Goal: Navigation & Orientation: Locate item on page

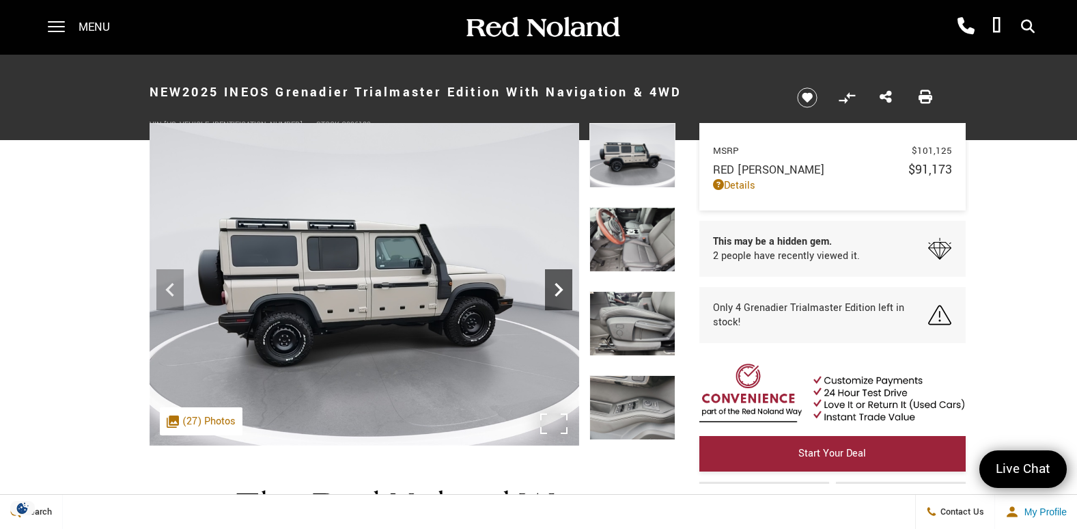
click at [557, 291] on icon "Next" at bounding box center [558, 289] width 27 height 27
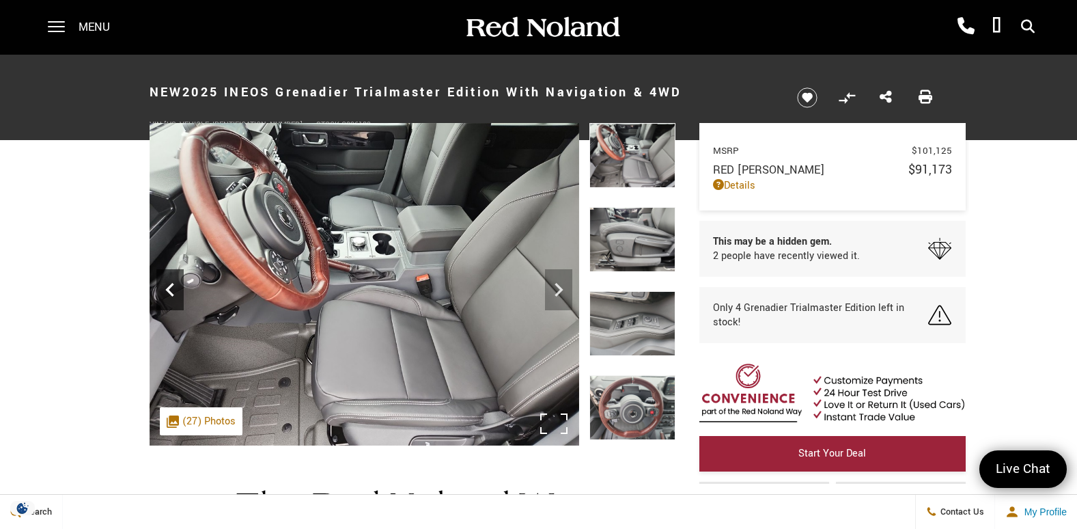
click at [173, 290] on icon "Previous" at bounding box center [169, 289] width 27 height 27
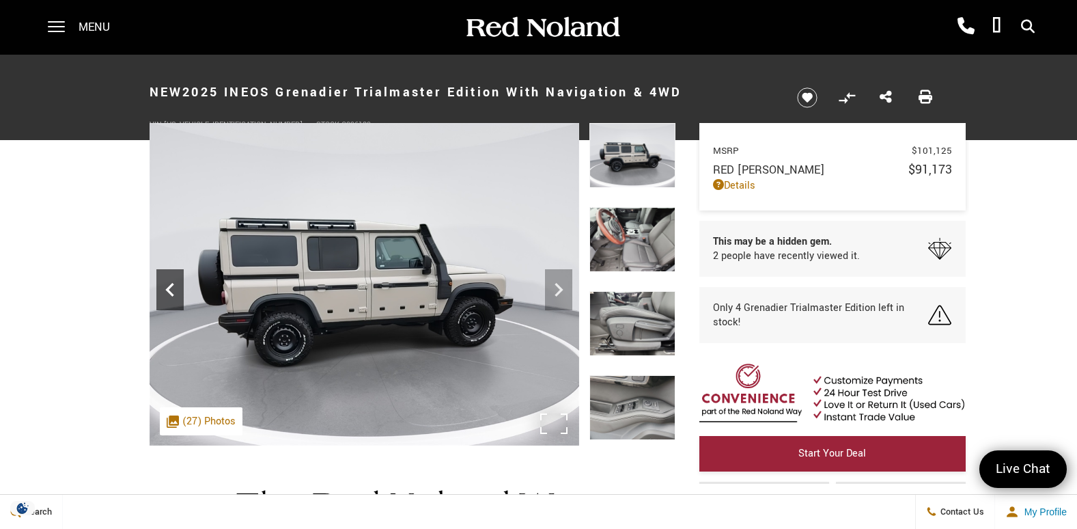
click at [169, 294] on icon "Previous" at bounding box center [169, 289] width 27 height 27
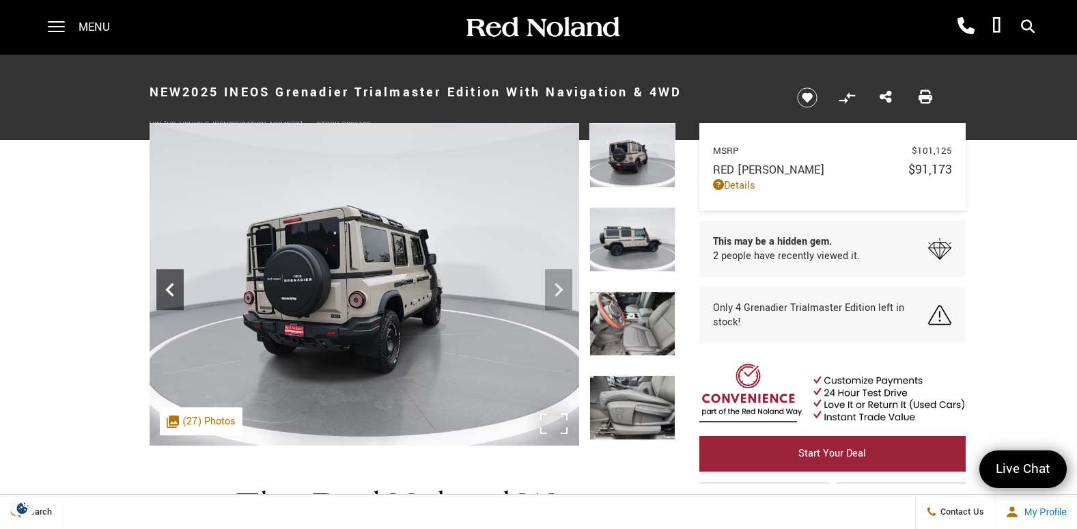
click at [168, 294] on icon "Previous" at bounding box center [169, 289] width 27 height 27
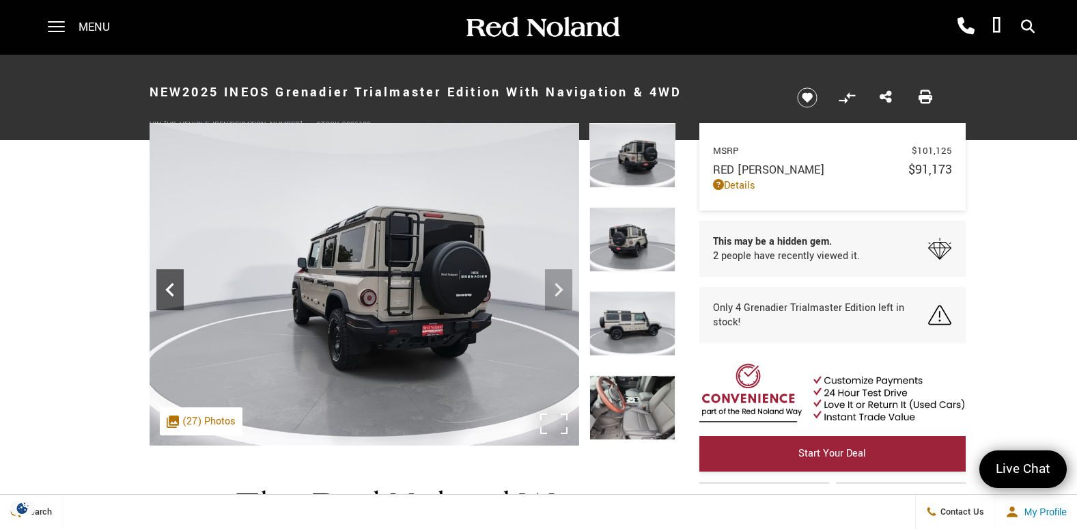
click at [176, 292] on icon "Previous" at bounding box center [169, 289] width 27 height 27
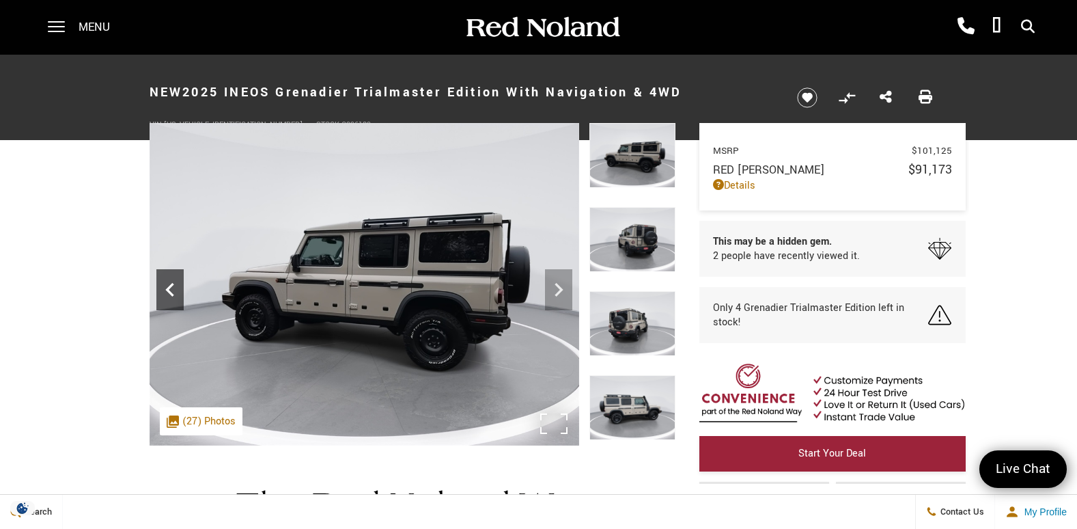
click at [176, 292] on icon "Previous" at bounding box center [169, 289] width 27 height 27
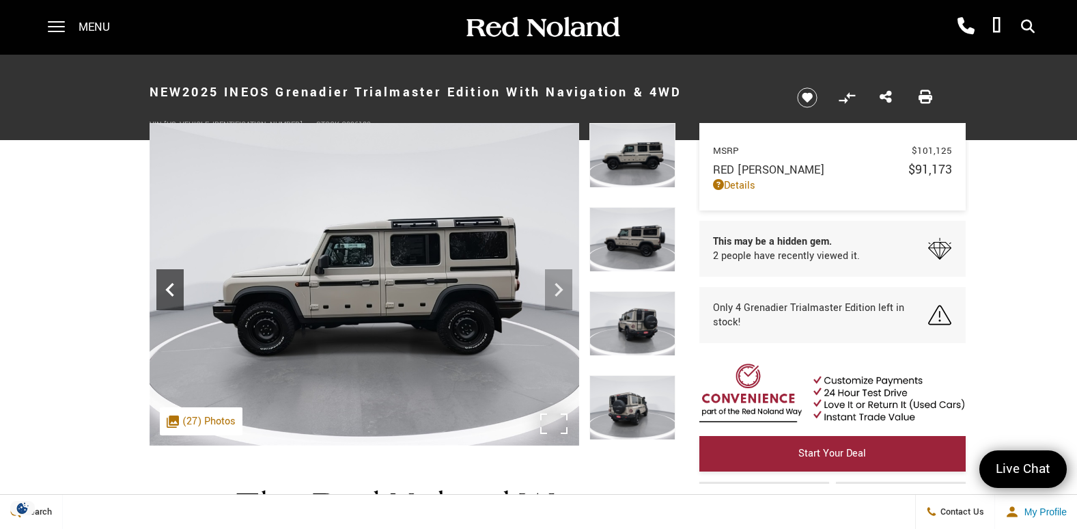
click at [176, 292] on icon "Previous" at bounding box center [169, 289] width 27 height 27
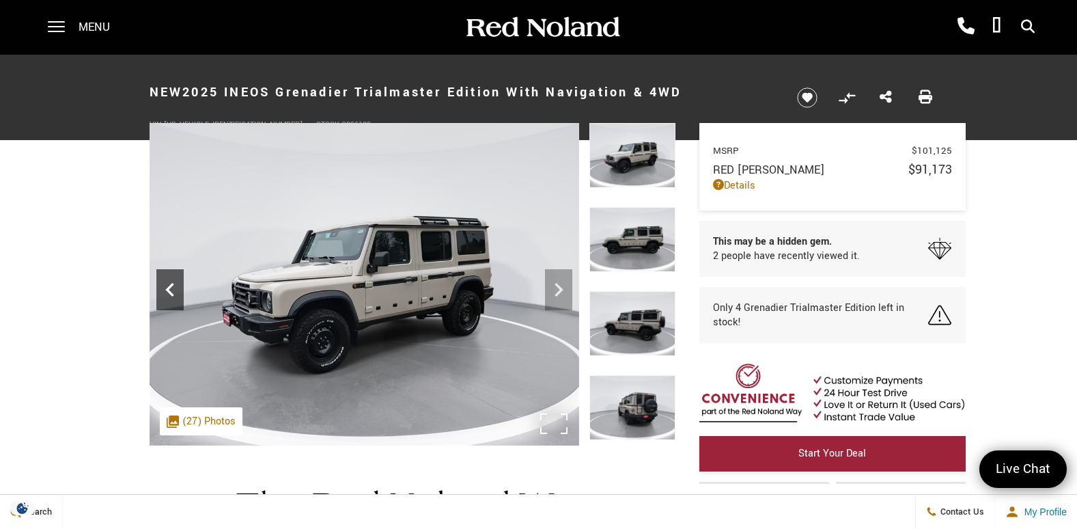
click at [176, 292] on icon "Previous" at bounding box center [169, 289] width 27 height 27
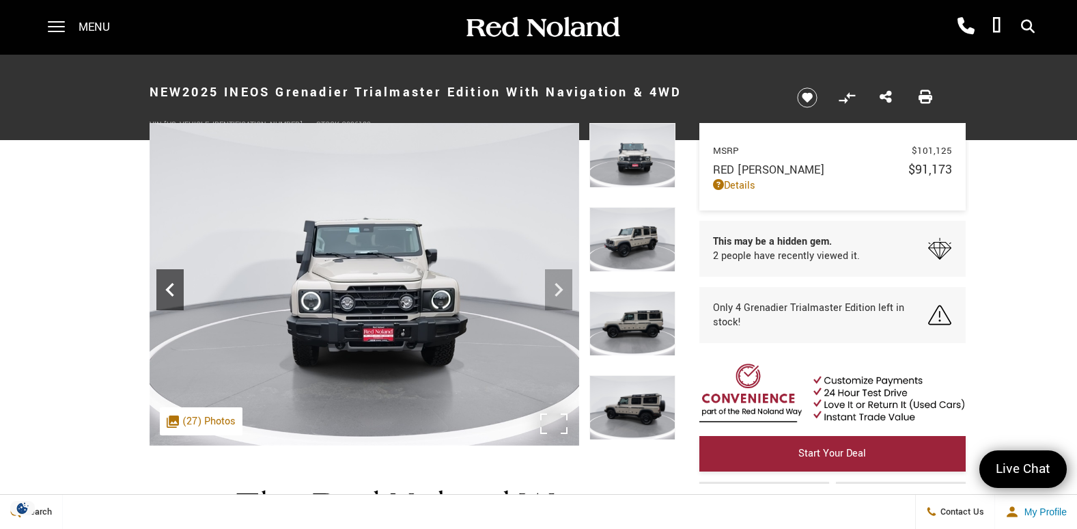
click at [176, 292] on icon "Previous" at bounding box center [169, 289] width 27 height 27
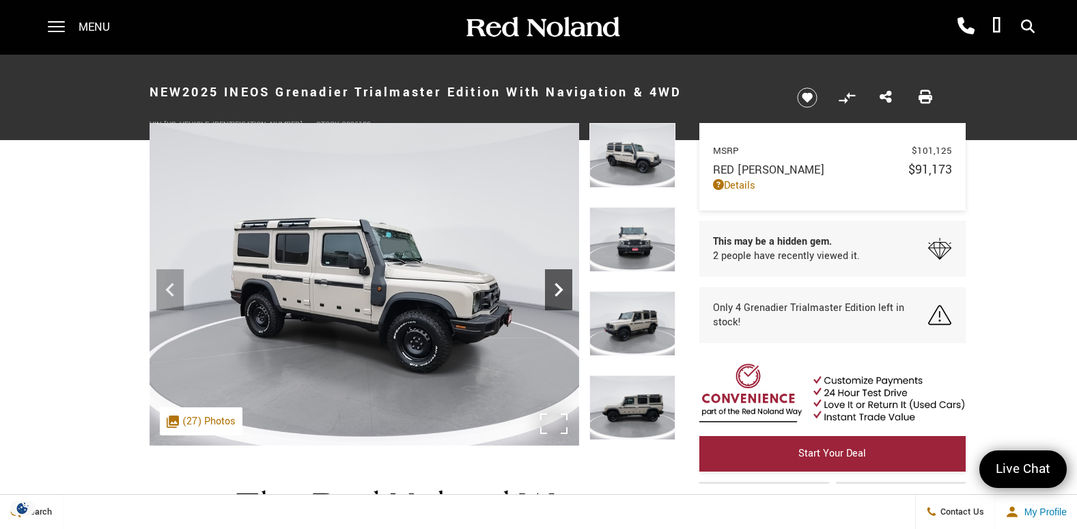
click at [557, 291] on icon "Next" at bounding box center [558, 289] width 27 height 27
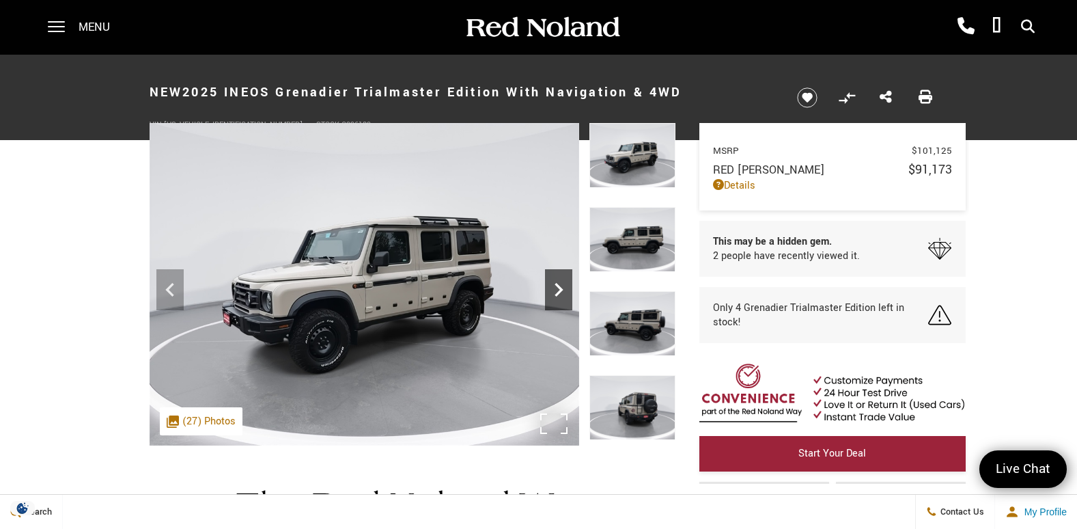
click at [557, 291] on icon "Next" at bounding box center [558, 289] width 27 height 27
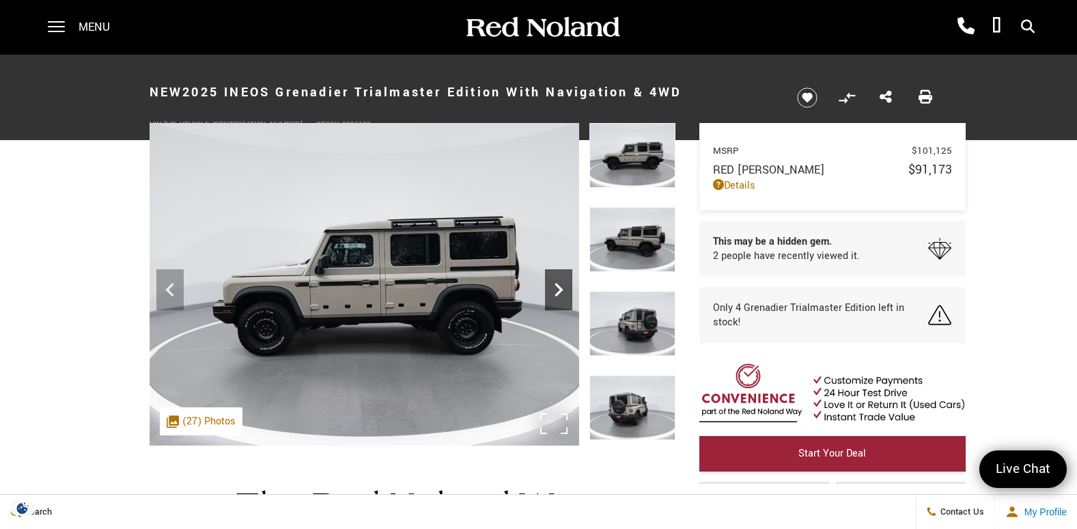
click at [557, 291] on icon "Next" at bounding box center [558, 289] width 27 height 27
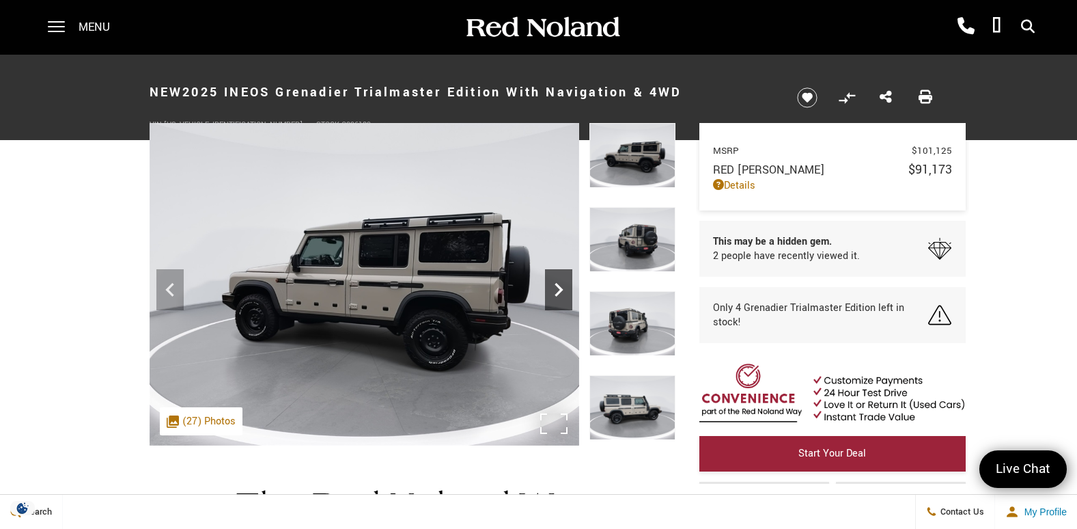
click at [557, 291] on icon "Next" at bounding box center [558, 289] width 27 height 27
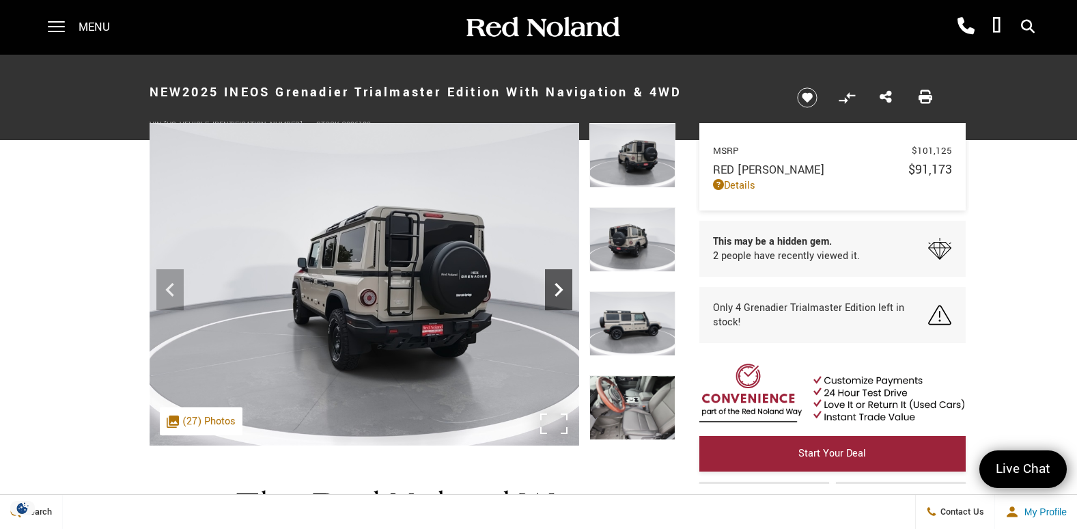
click at [557, 291] on icon "Next" at bounding box center [558, 289] width 27 height 27
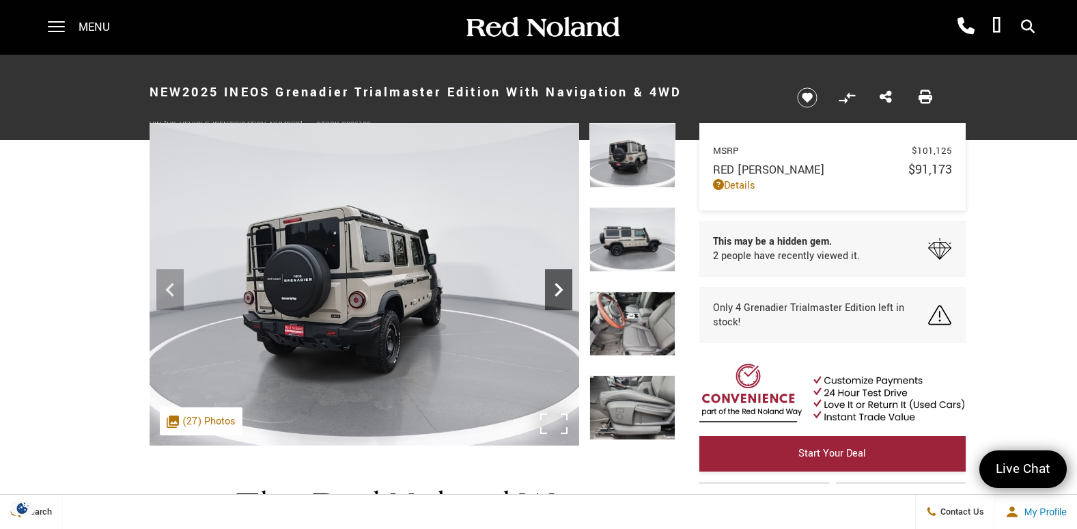
click at [557, 291] on icon "Next" at bounding box center [558, 289] width 27 height 27
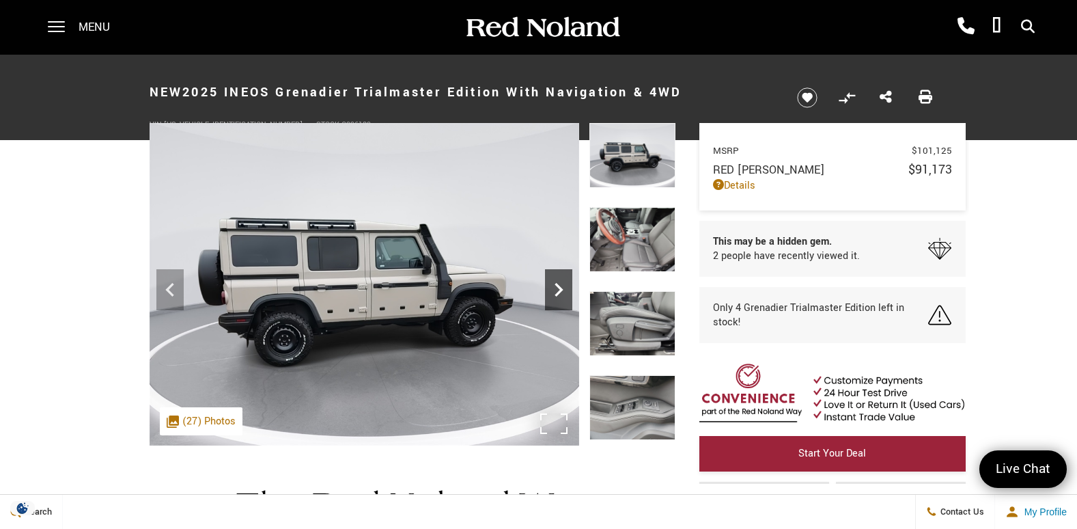
click at [557, 291] on icon "Next" at bounding box center [558, 289] width 27 height 27
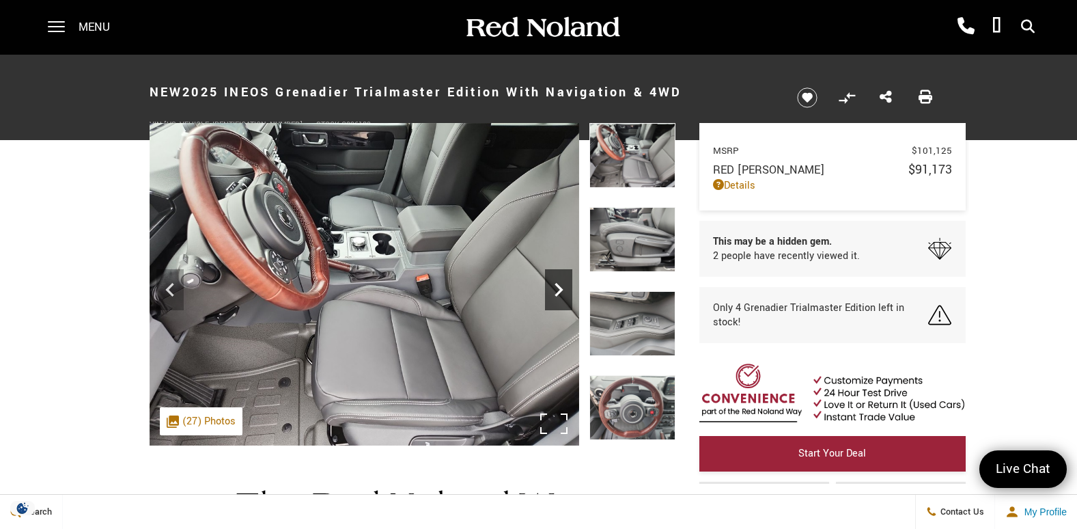
click at [557, 291] on icon "Next" at bounding box center [558, 289] width 27 height 27
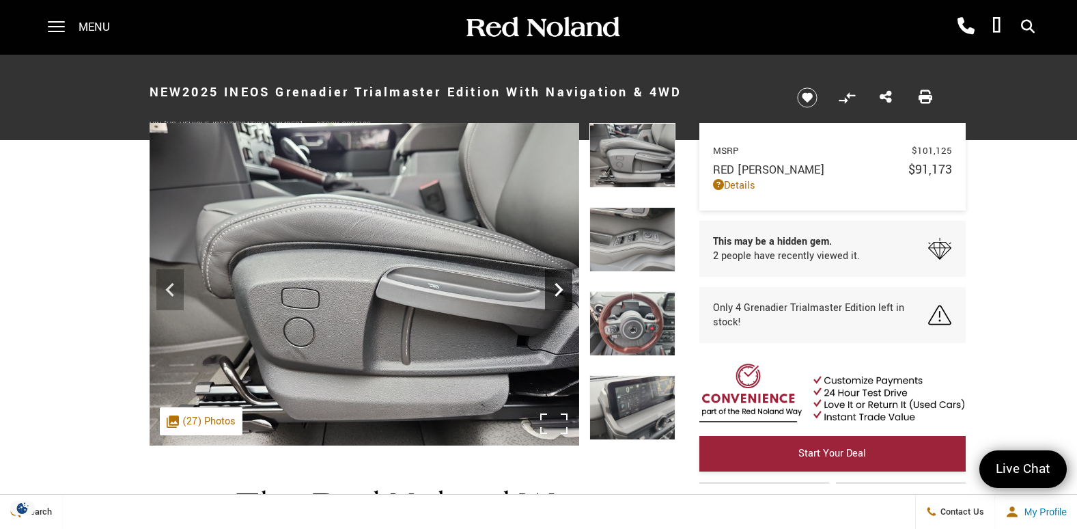
click at [557, 291] on icon "Next" at bounding box center [558, 289] width 27 height 27
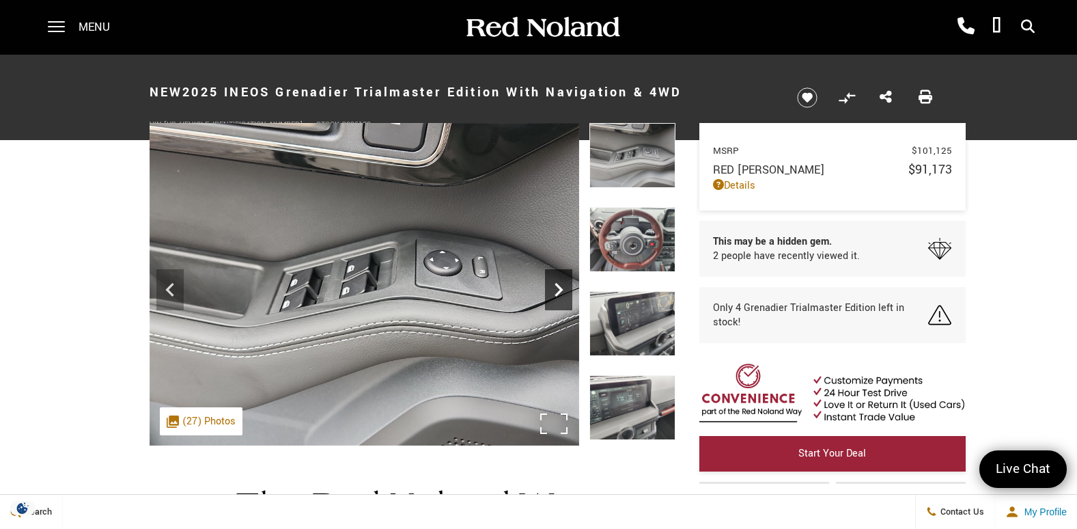
click at [557, 291] on icon "Next" at bounding box center [558, 289] width 27 height 27
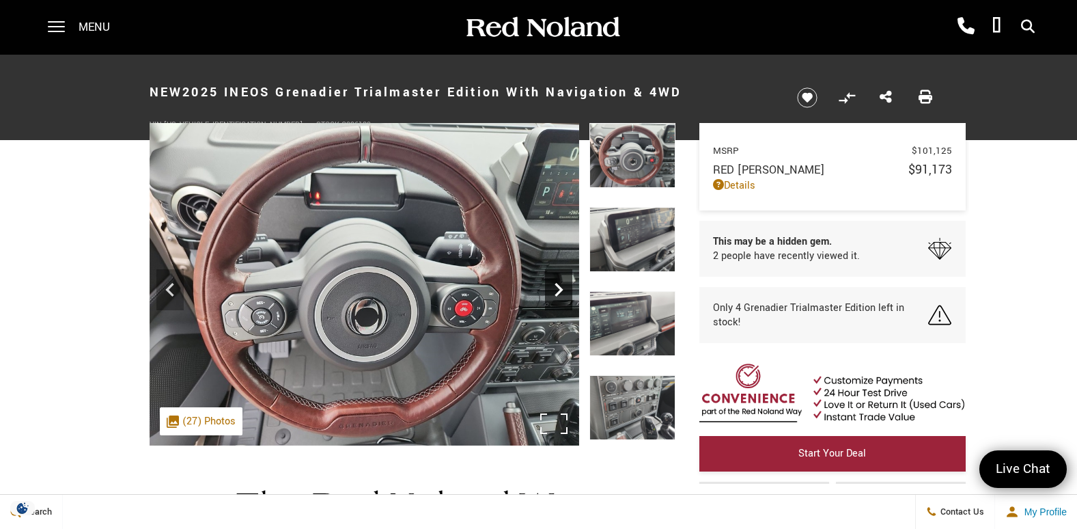
click at [557, 291] on icon "Next" at bounding box center [558, 289] width 27 height 27
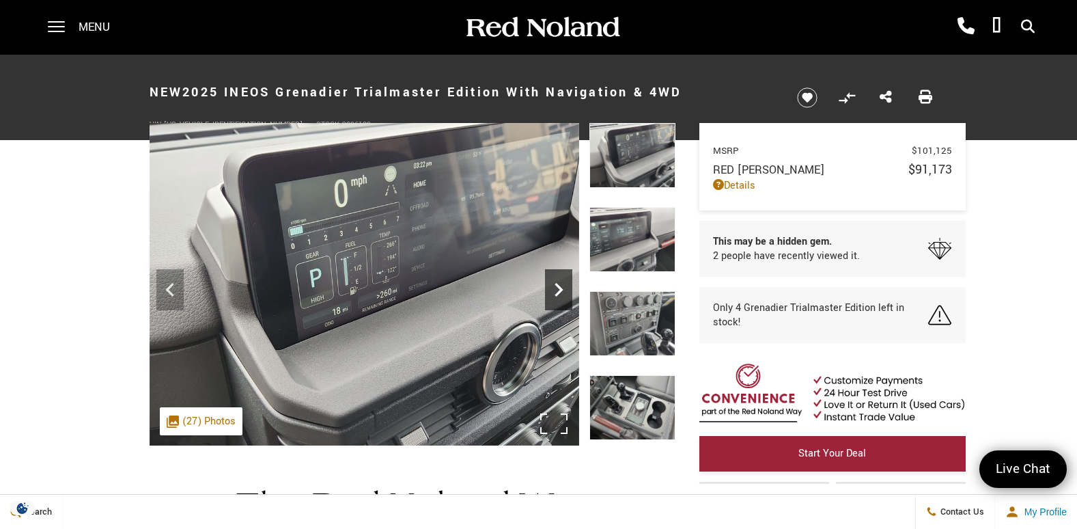
click at [558, 291] on icon "Next" at bounding box center [558, 289] width 27 height 27
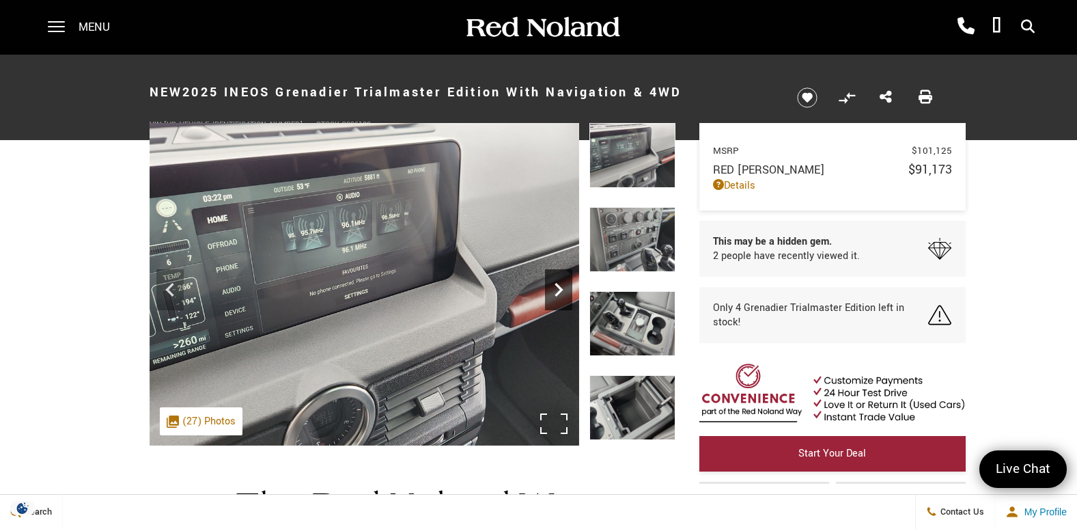
click at [558, 291] on icon "Next" at bounding box center [558, 289] width 27 height 27
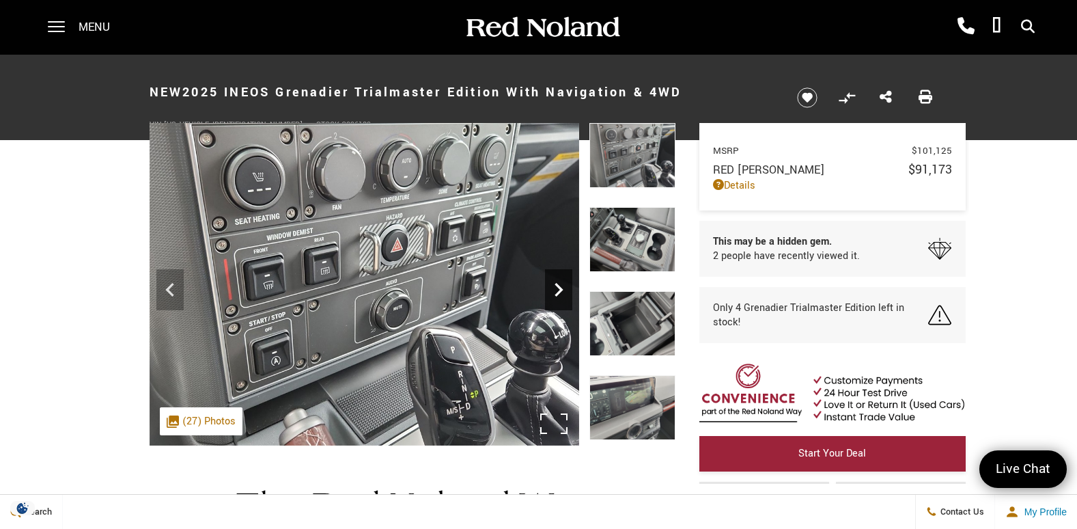
click at [560, 291] on icon "Next" at bounding box center [559, 290] width 8 height 14
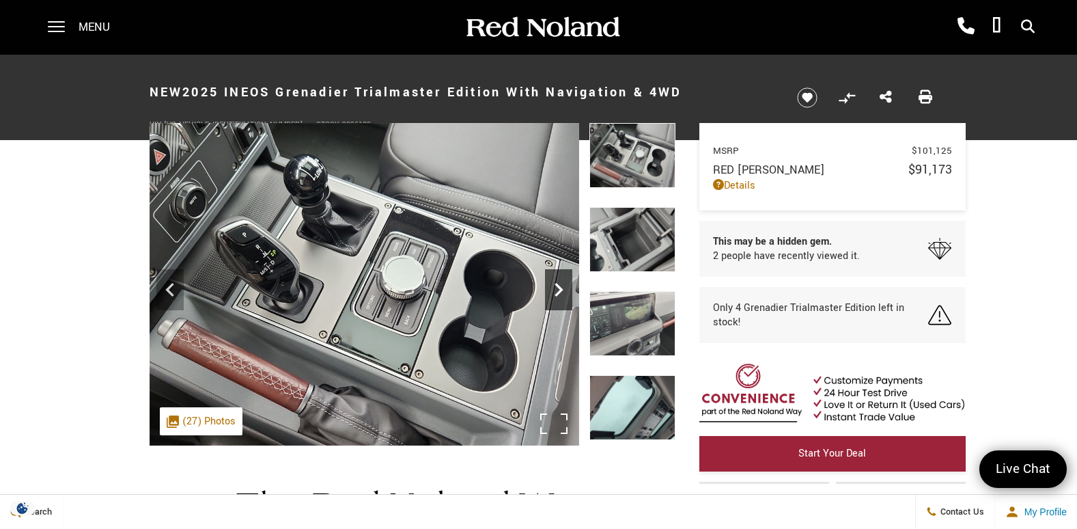
click at [566, 290] on icon "Next" at bounding box center [558, 289] width 27 height 27
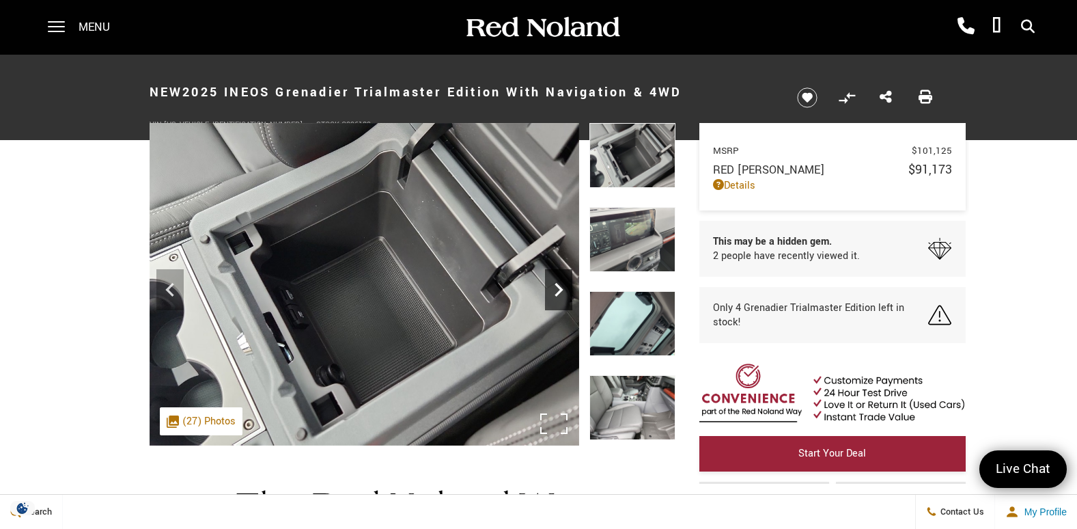
click at [565, 290] on icon "Next" at bounding box center [558, 289] width 27 height 27
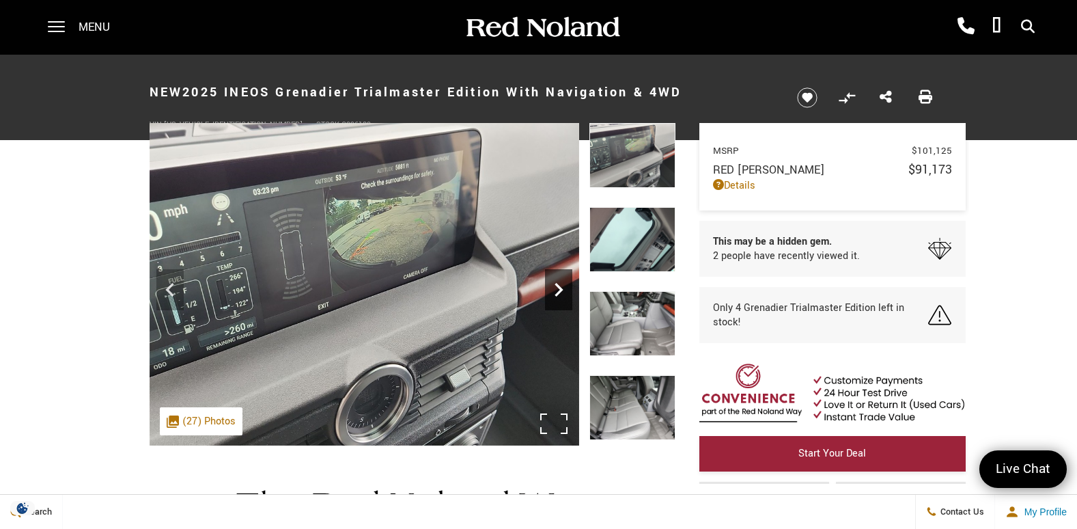
click at [564, 290] on icon "Next" at bounding box center [558, 289] width 27 height 27
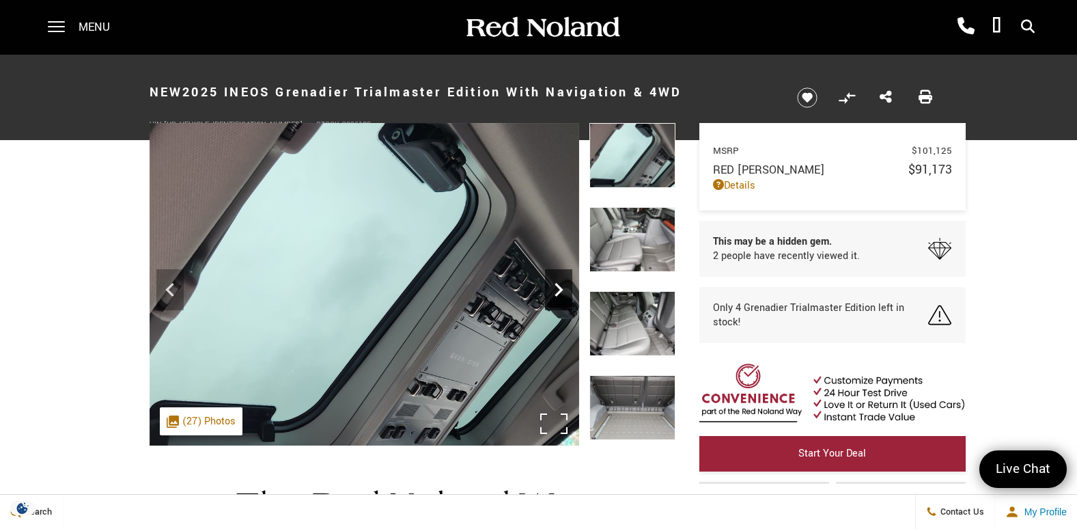
click at [563, 295] on icon "Next" at bounding box center [558, 289] width 27 height 27
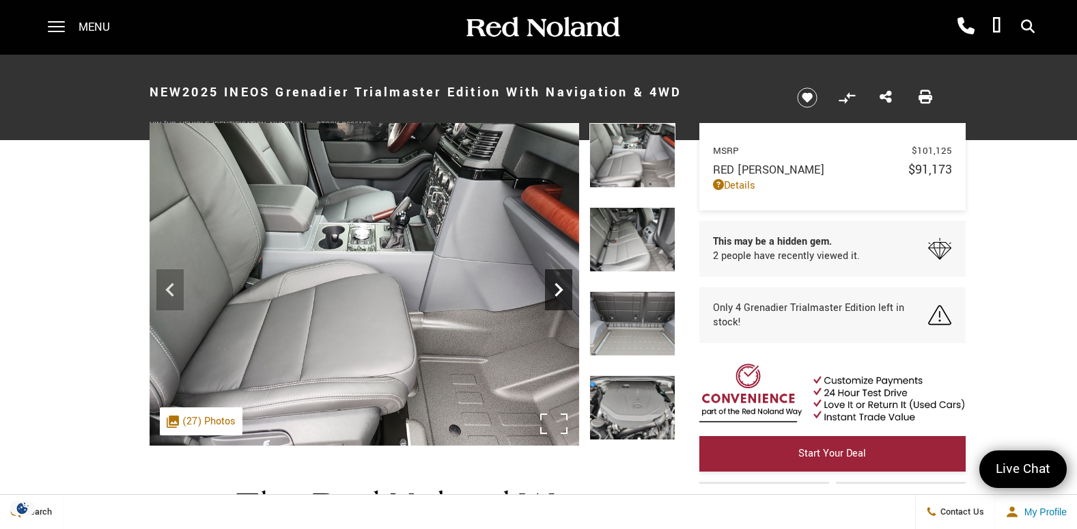
click at [563, 295] on icon "Next" at bounding box center [558, 289] width 27 height 27
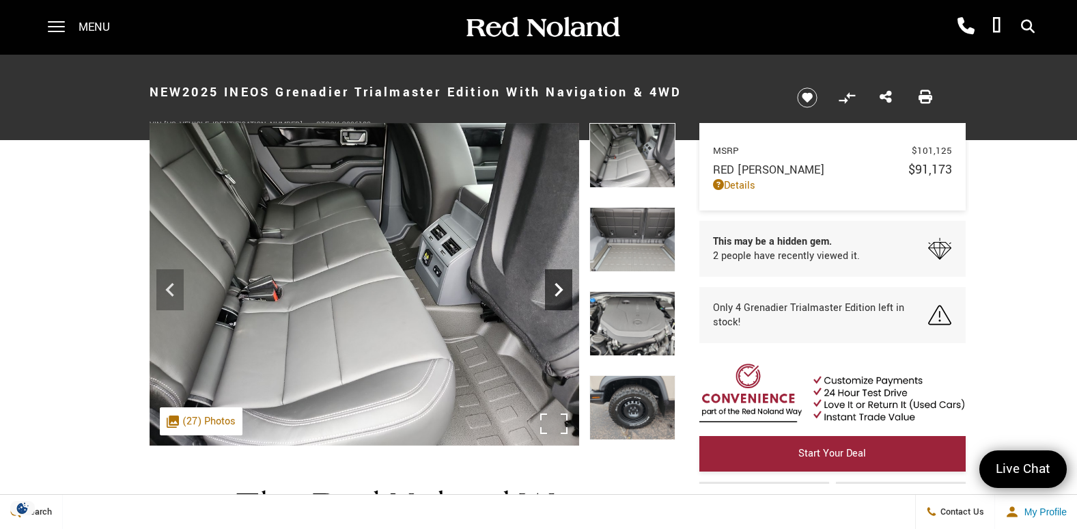
click at [563, 295] on icon "Next" at bounding box center [558, 289] width 27 height 27
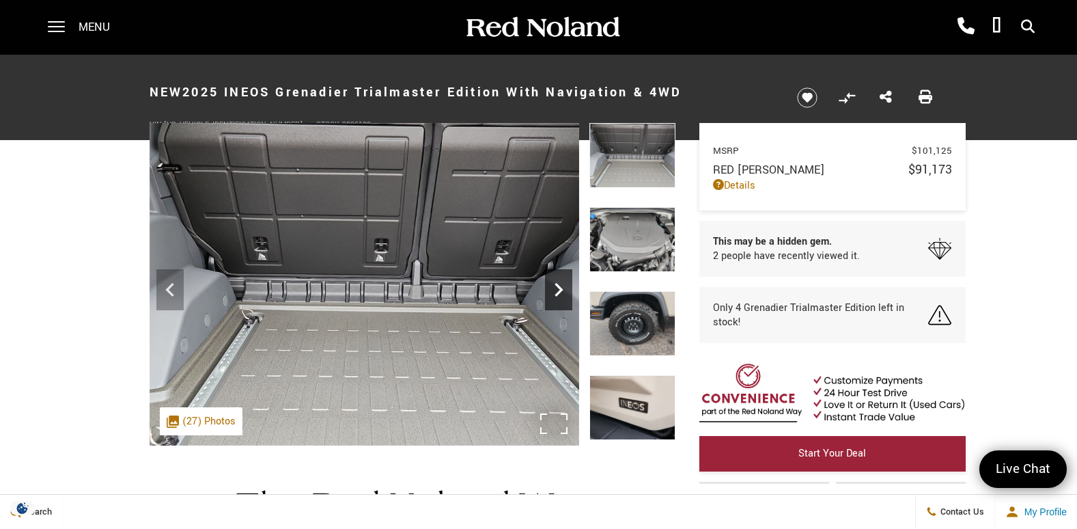
click at [563, 295] on icon "Next" at bounding box center [558, 289] width 27 height 27
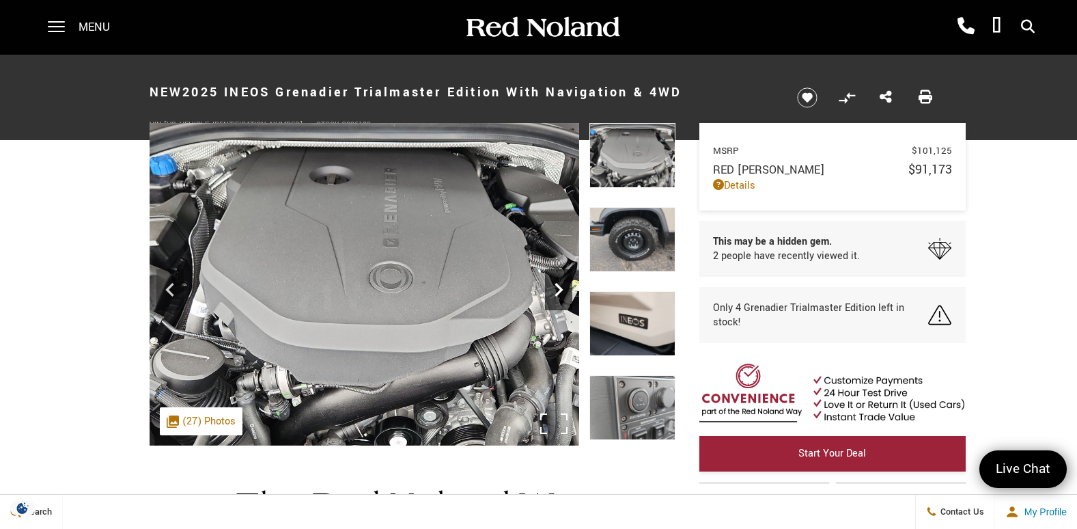
click at [563, 295] on icon "Next" at bounding box center [558, 289] width 27 height 27
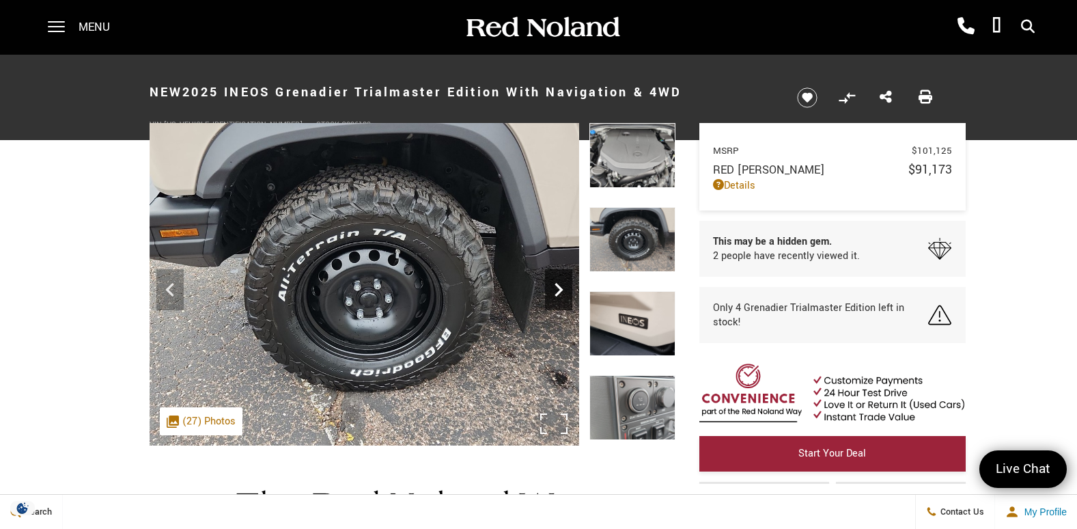
click at [563, 295] on icon "Next" at bounding box center [558, 289] width 27 height 27
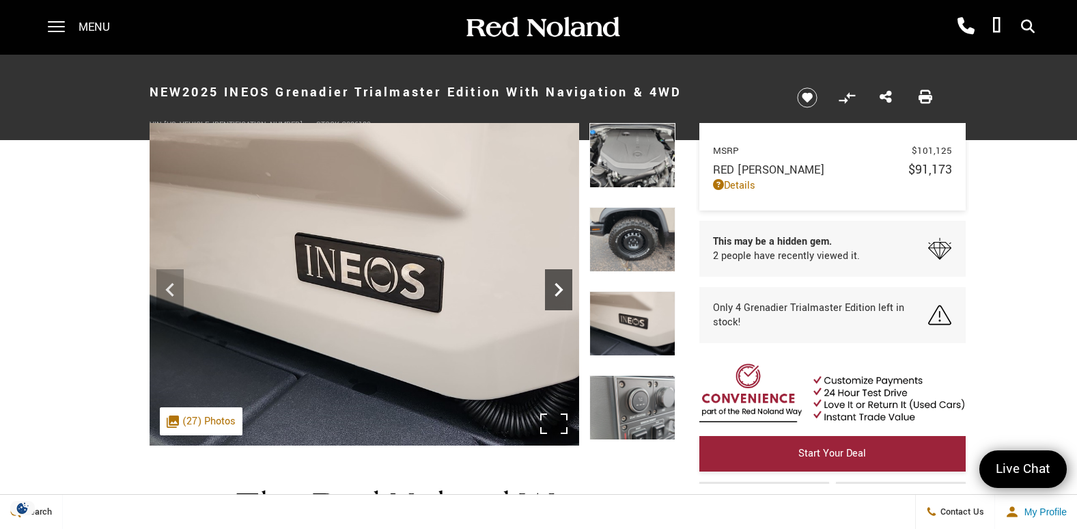
click at [563, 295] on icon "Next" at bounding box center [558, 289] width 27 height 27
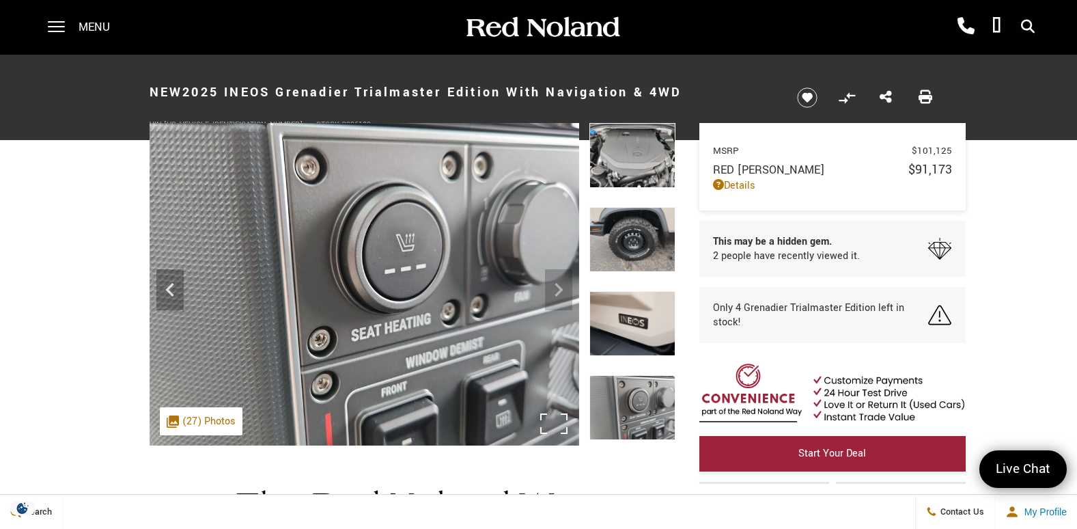
click at [563, 295] on img at bounding box center [365, 284] width 430 height 322
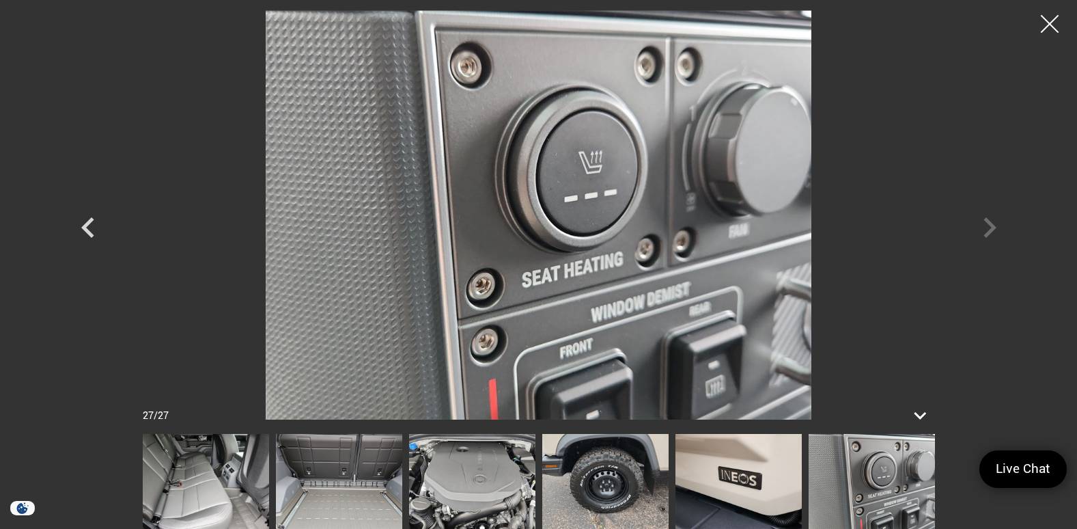
click at [1045, 26] on div at bounding box center [1050, 24] width 36 height 36
